Goal: Task Accomplishment & Management: Manage account settings

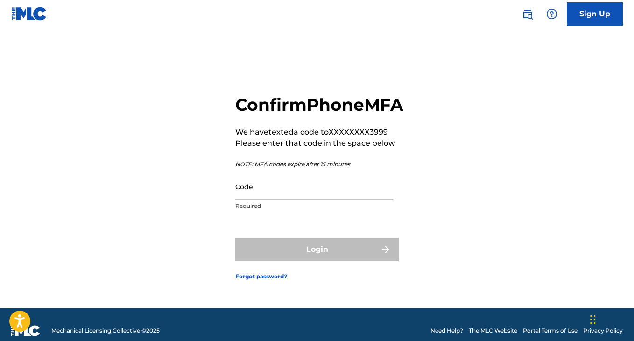
click at [304, 200] on input "Code" at bounding box center [314, 186] width 158 height 27
paste input "588570"
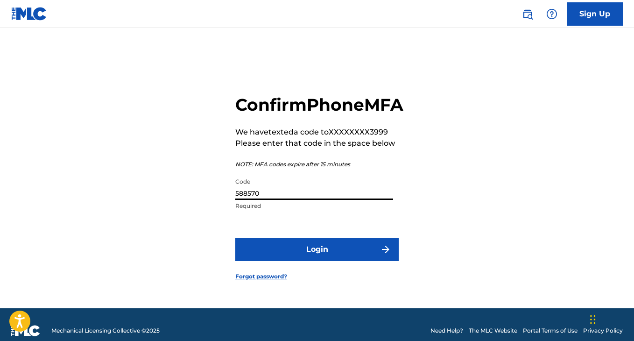
type input "588570"
click at [296, 251] on button "Login" at bounding box center [316, 249] width 163 height 23
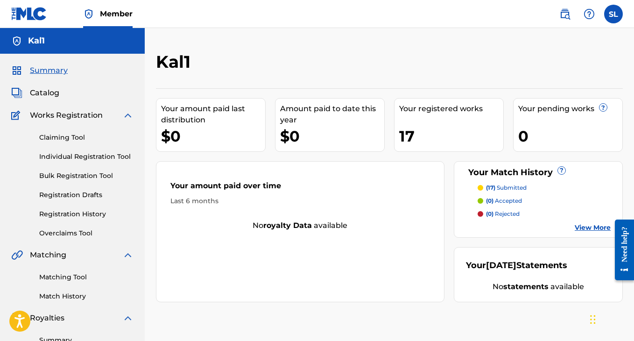
click at [83, 212] on link "Registration History" at bounding box center [86, 214] width 94 height 10
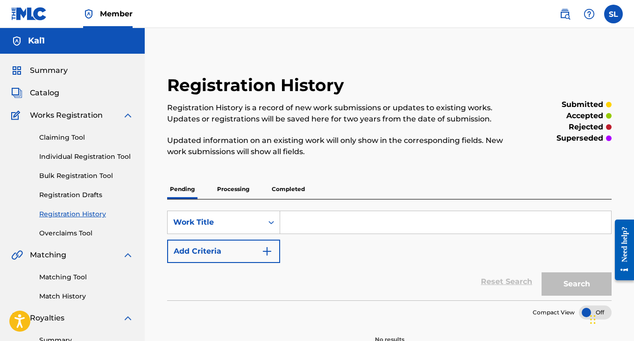
click at [245, 189] on p "Processing" at bounding box center [233, 189] width 38 height 20
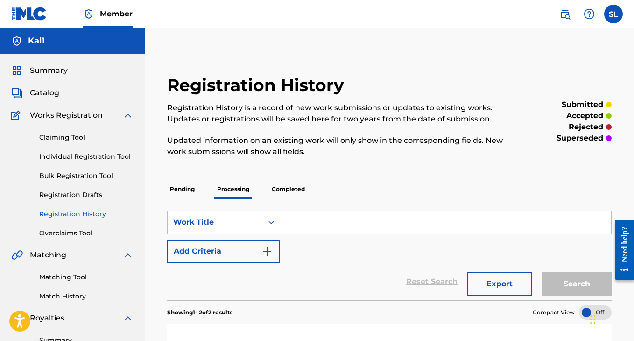
click at [272, 191] on p "Completed" at bounding box center [288, 189] width 39 height 20
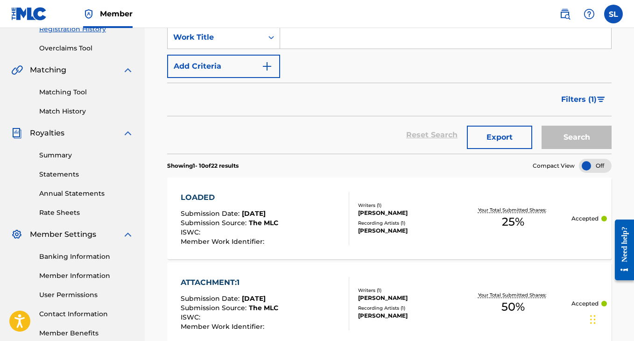
scroll to position [153, 0]
